Goal: Browse casually: Explore the website without a specific task or goal

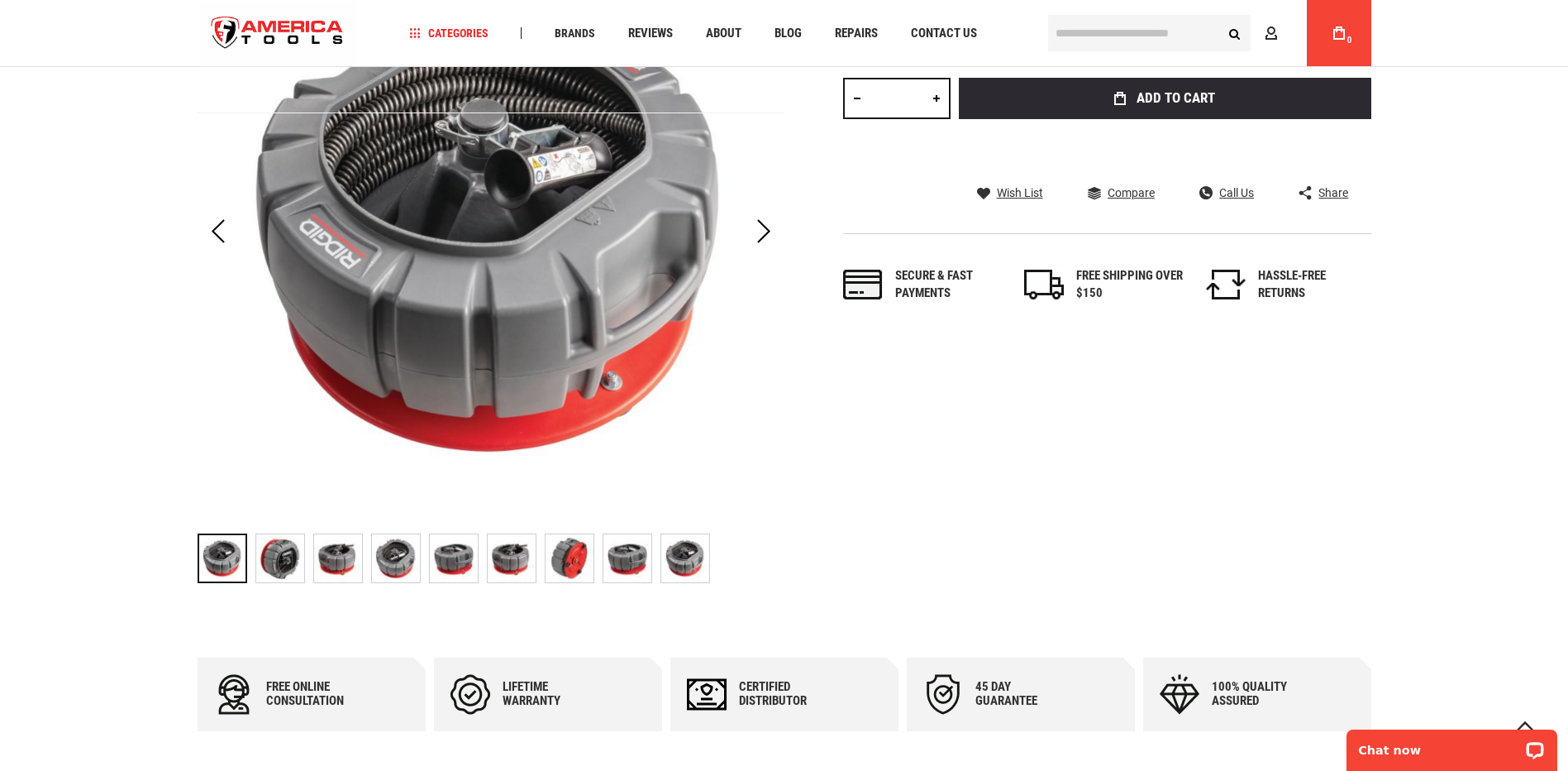
click at [232, 563] on div at bounding box center [222, 558] width 50 height 50
click at [276, 561] on img "RIDGID 61708 SECTIONAL CABLE CARRIER" at bounding box center [281, 558] width 48 height 48
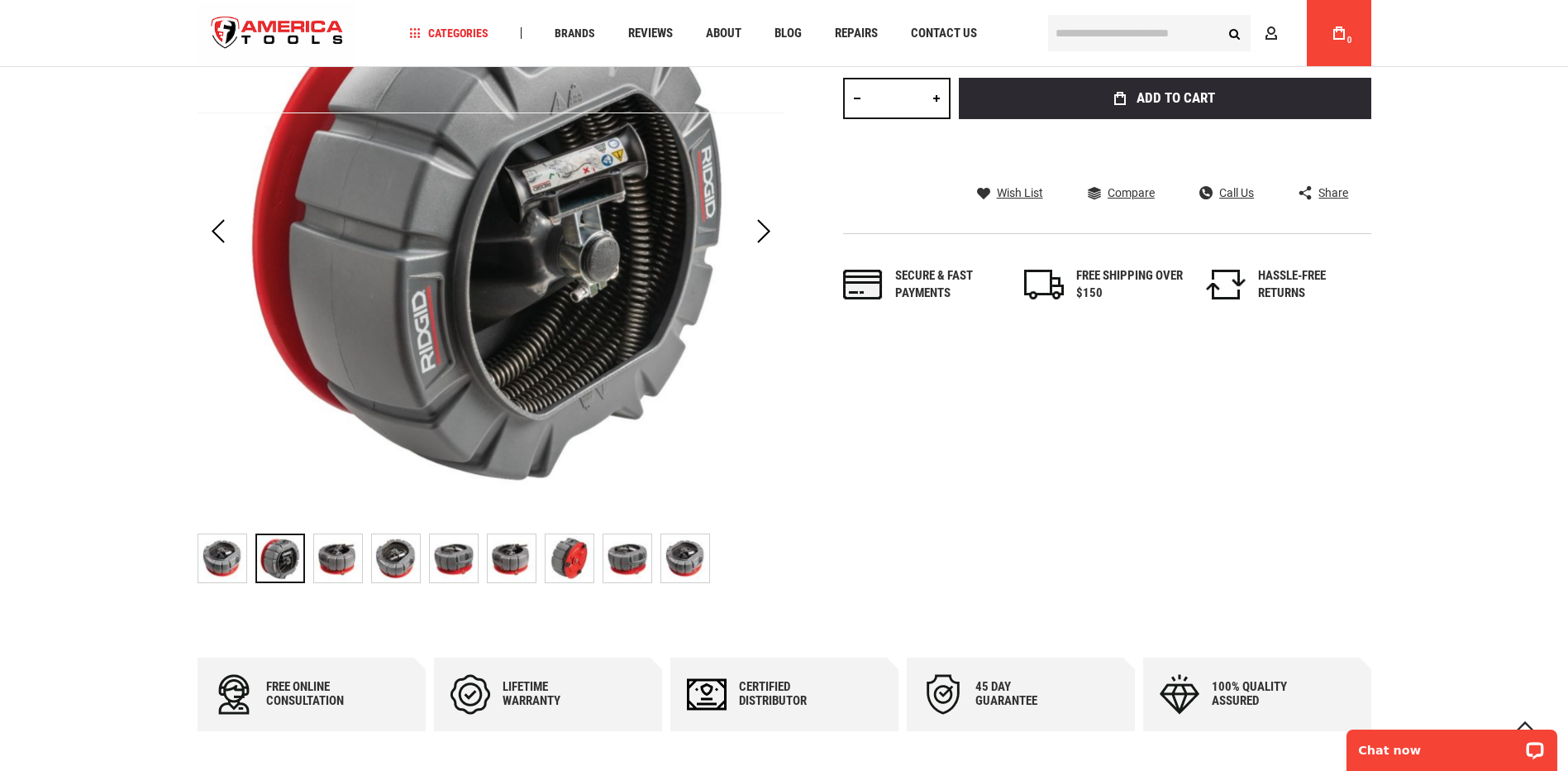
click at [339, 556] on img "RIDGID 61708 SECTIONAL CABLE CARRIER" at bounding box center [338, 558] width 48 height 48
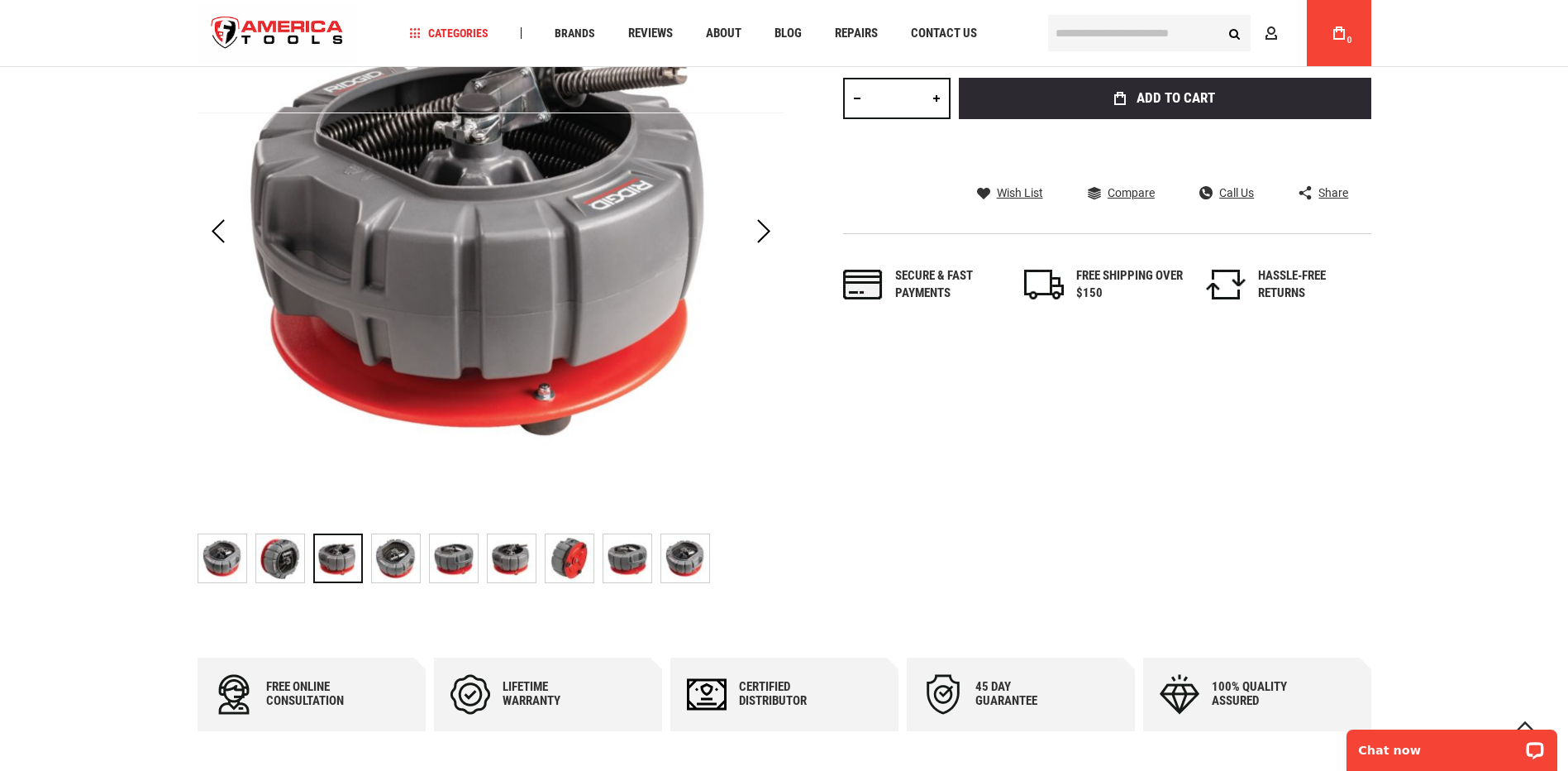
click at [403, 550] on img "RIDGID 61708 SECTIONAL CABLE CARRIER" at bounding box center [395, 558] width 48 height 48
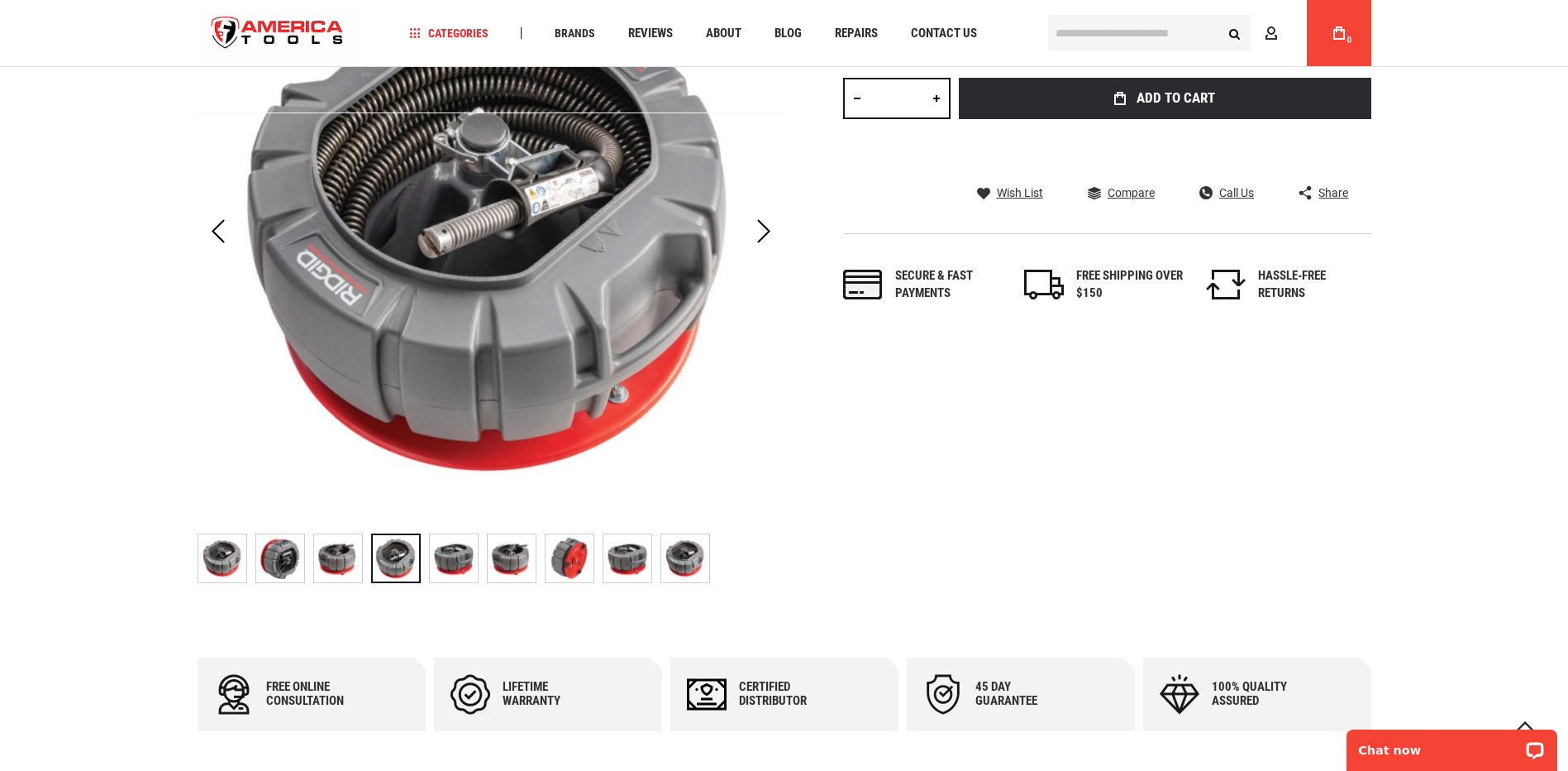
click at [462, 549] on img "RIDGID 61708 SECTIONAL CABLE CARRIER" at bounding box center [454, 558] width 48 height 48
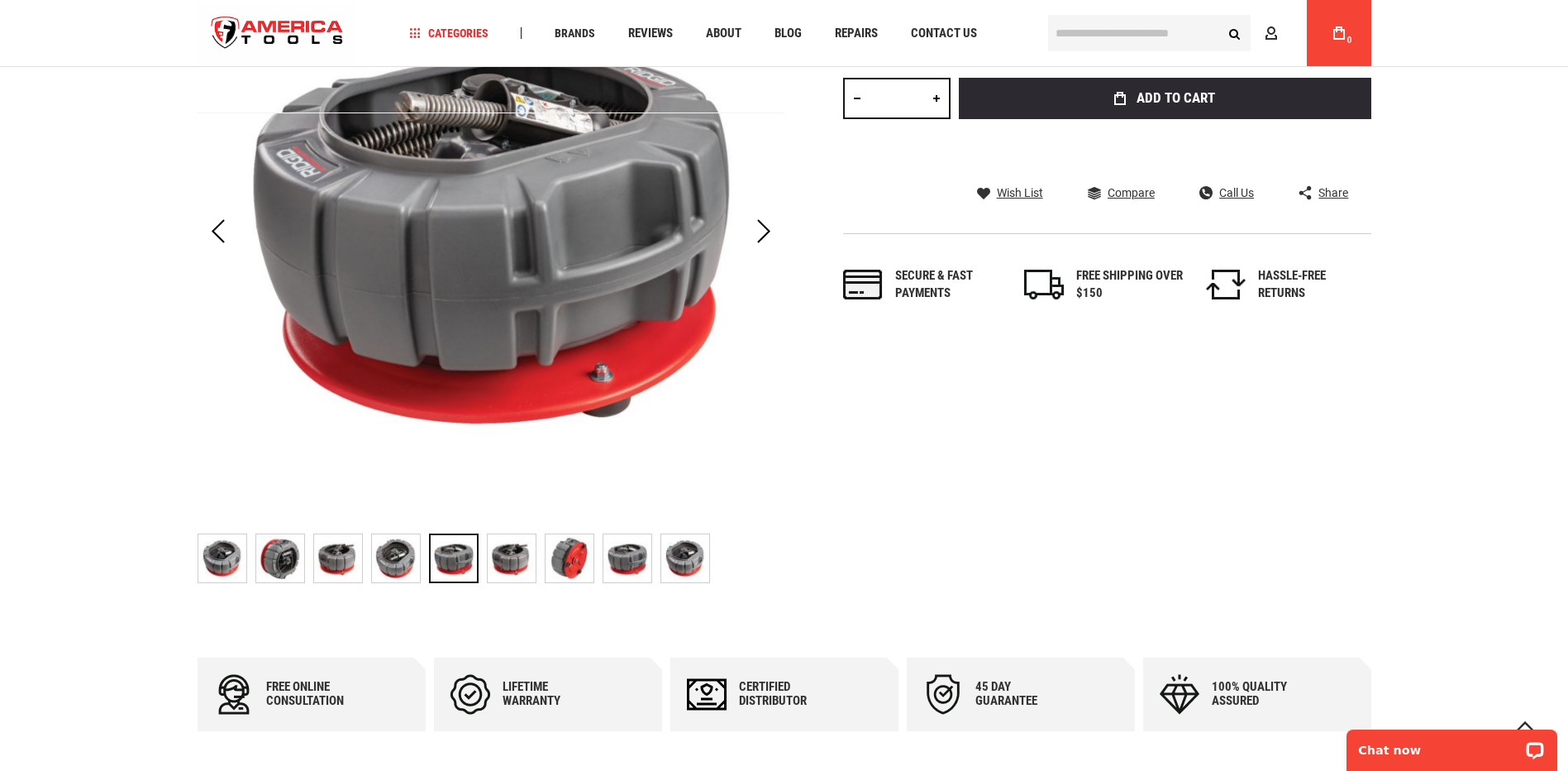
click at [514, 550] on img "RIDGID 61708 SECTIONAL CABLE CARRIER" at bounding box center [511, 558] width 48 height 48
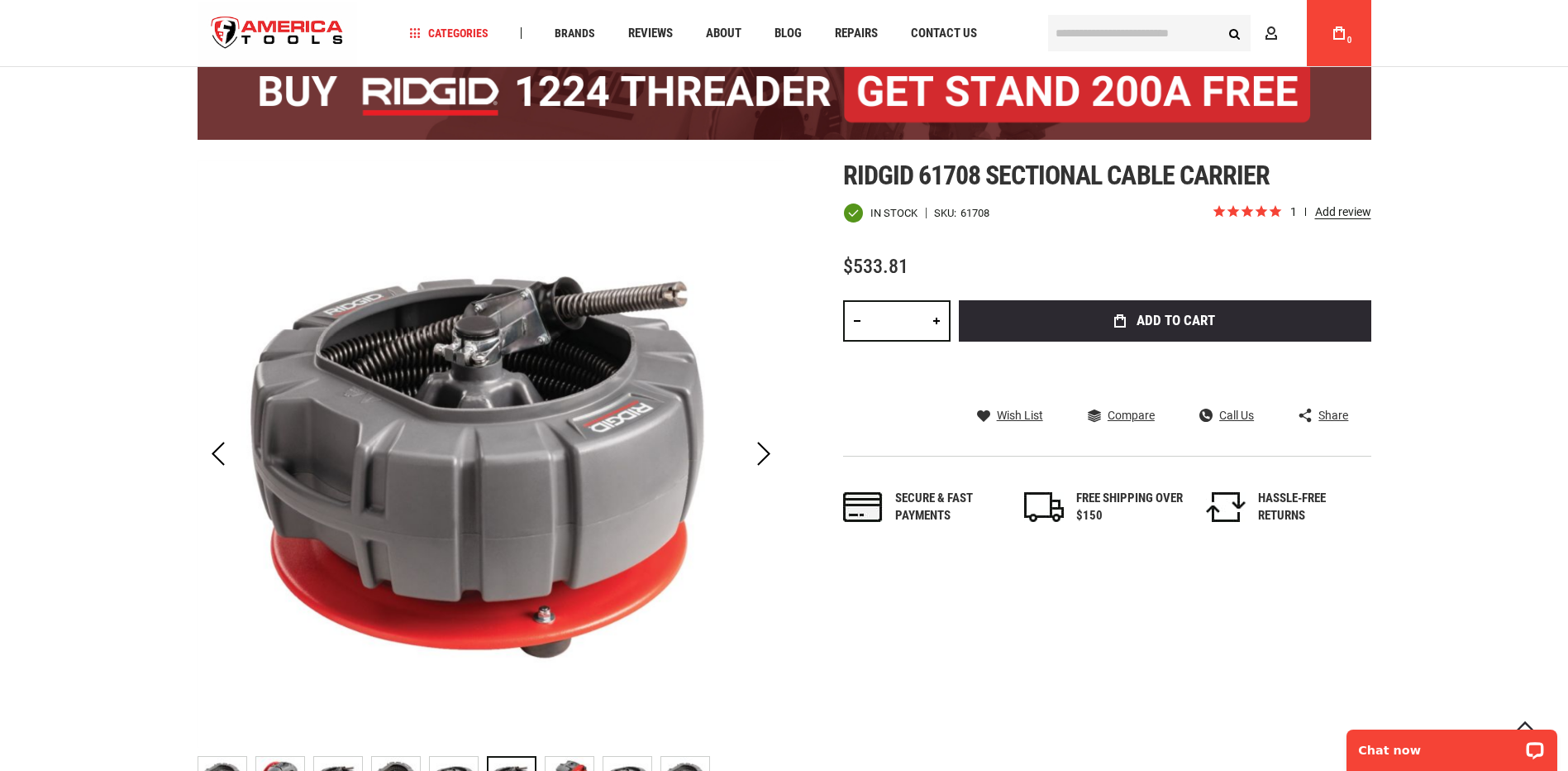
scroll to position [115, 0]
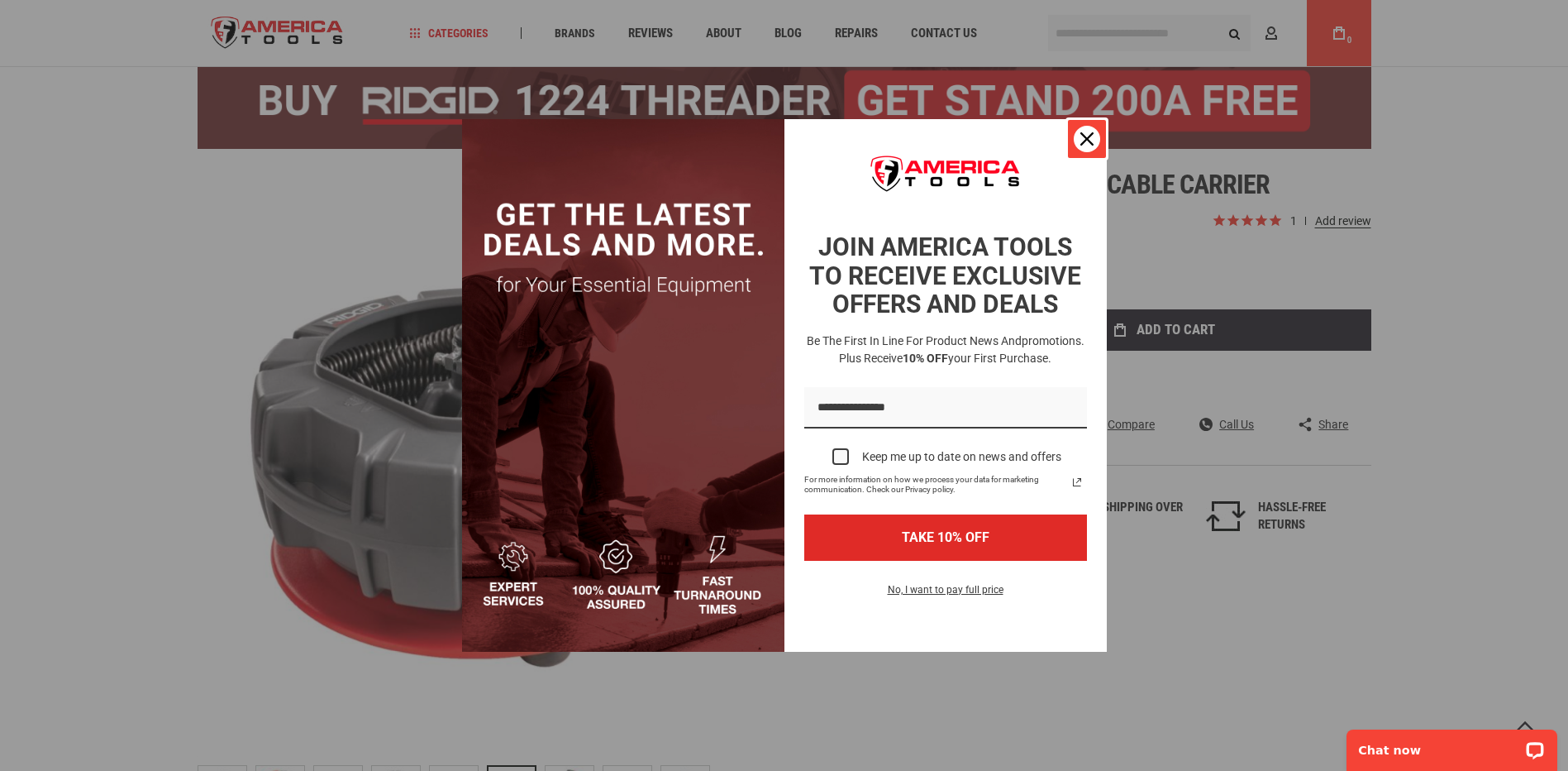
click at [1077, 141] on div "Close" at bounding box center [1086, 139] width 27 height 27
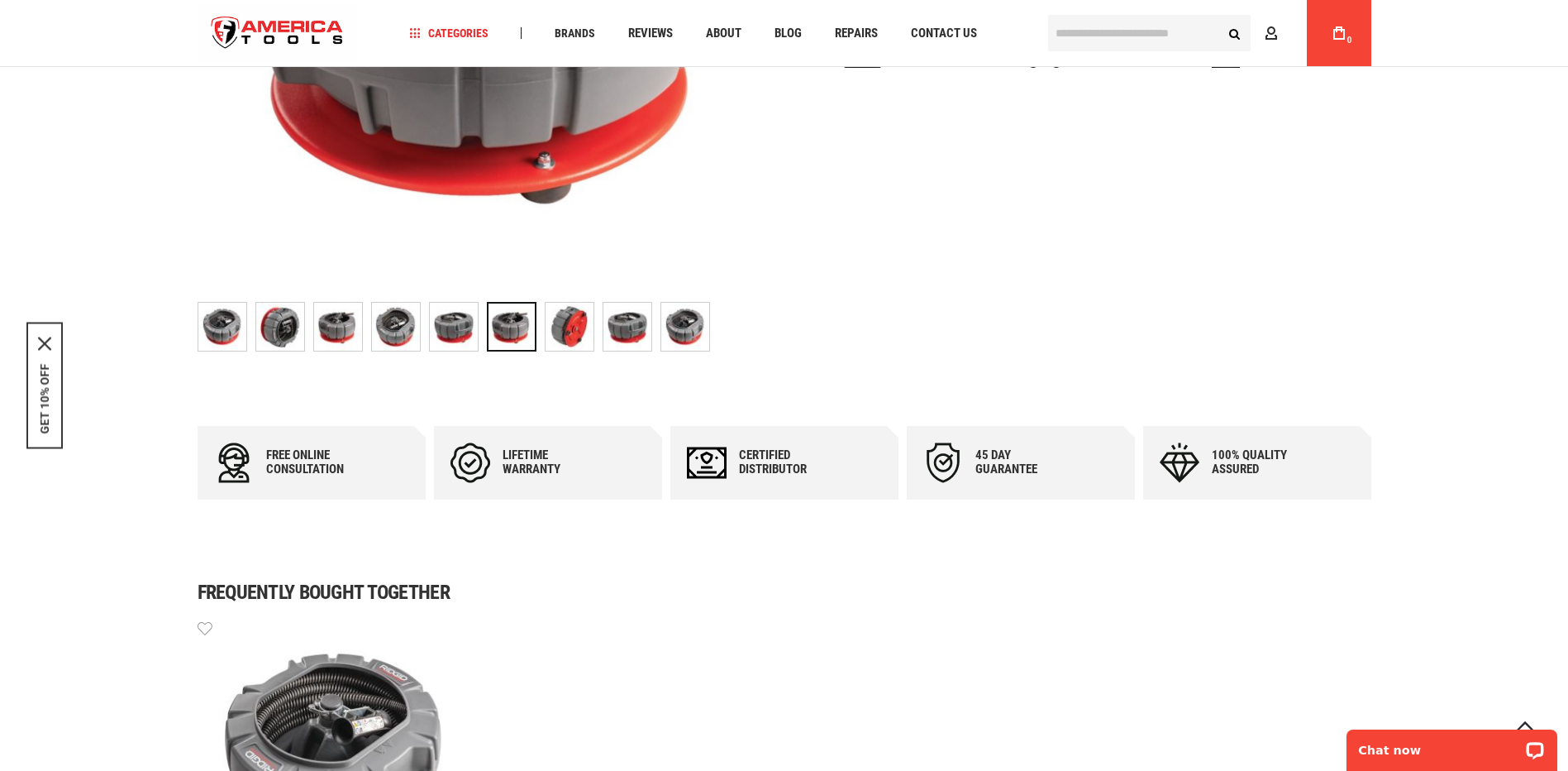
click at [577, 321] on img "RIDGID 61708 SECTIONAL CABLE CARRIER" at bounding box center [570, 327] width 48 height 48
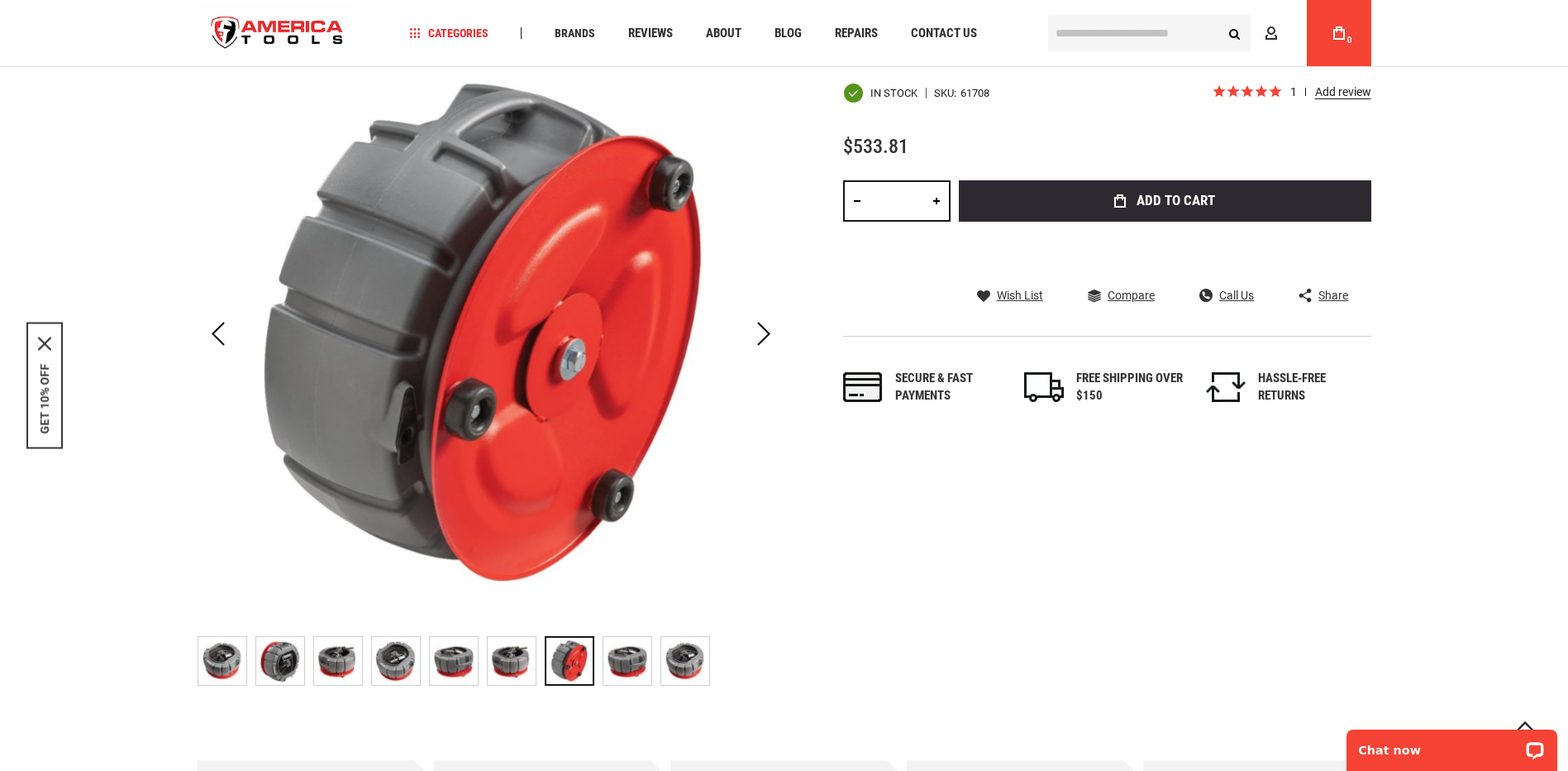
scroll to position [231, 0]
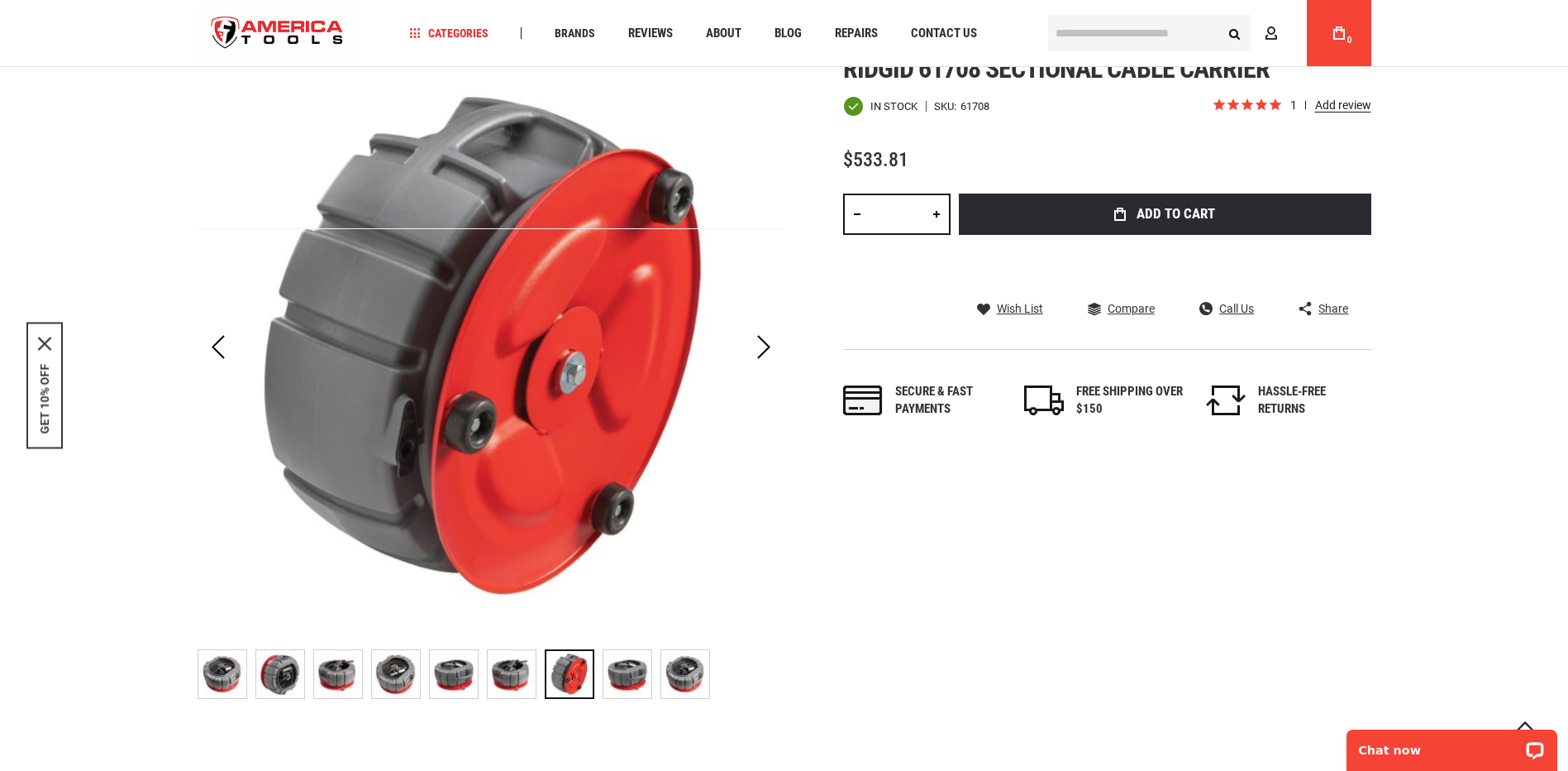
click at [624, 674] on img "RIDGID 61708 SECTIONAL CABLE CARRIER" at bounding box center [627, 674] width 48 height 48
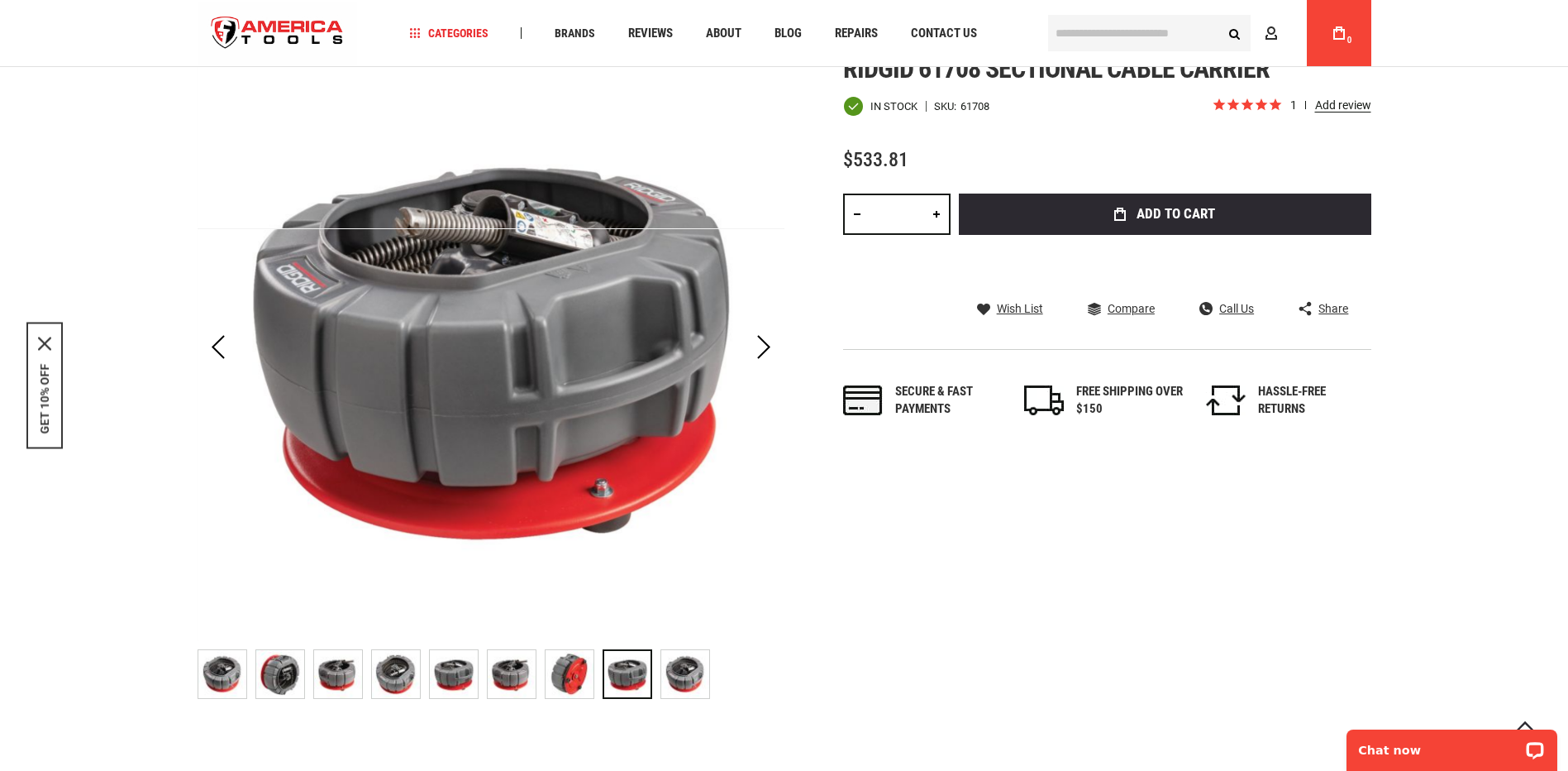
click at [692, 671] on img "RIDGID 61708 SECTIONAL CABLE CARRIER" at bounding box center [685, 674] width 48 height 48
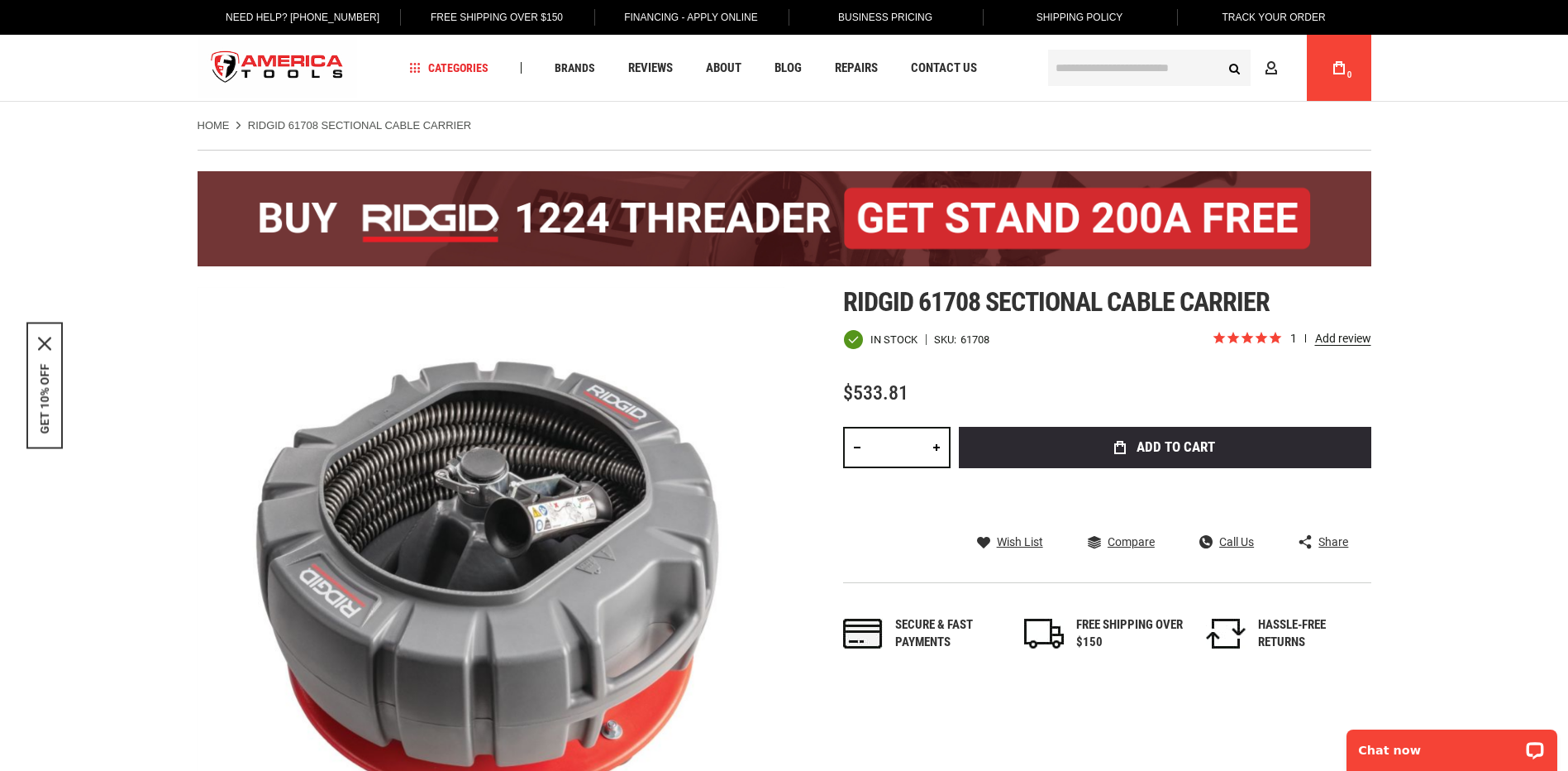
scroll to position [0, 0]
